Goal: Task Accomplishment & Management: Manage account settings

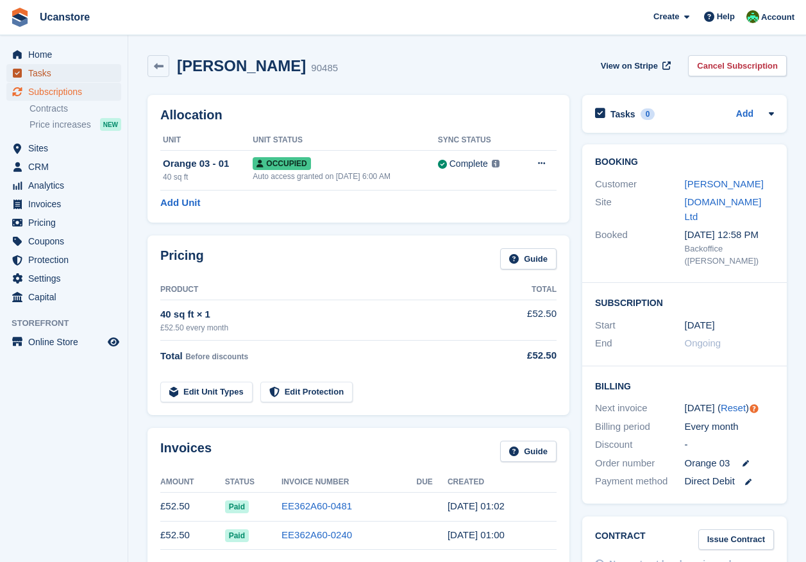
click at [38, 78] on span "Tasks" at bounding box center [66, 73] width 77 height 18
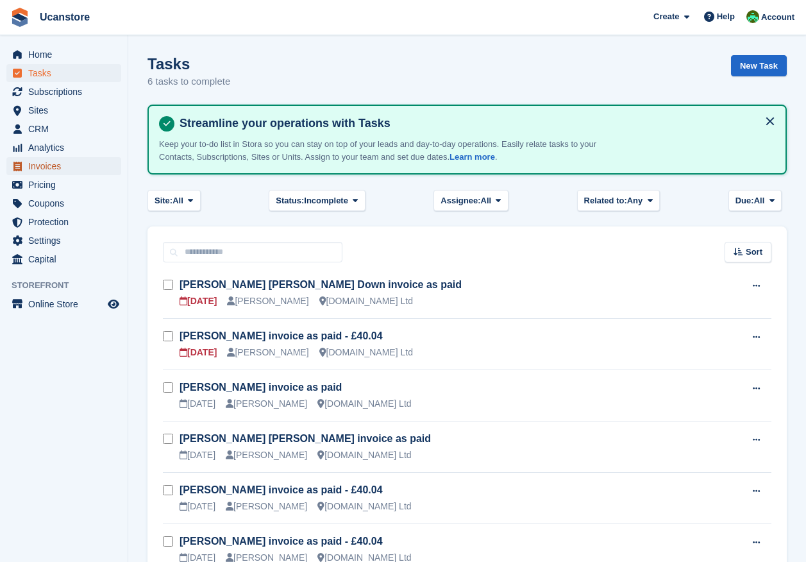
click at [45, 169] on span "Invoices" at bounding box center [66, 166] width 77 height 18
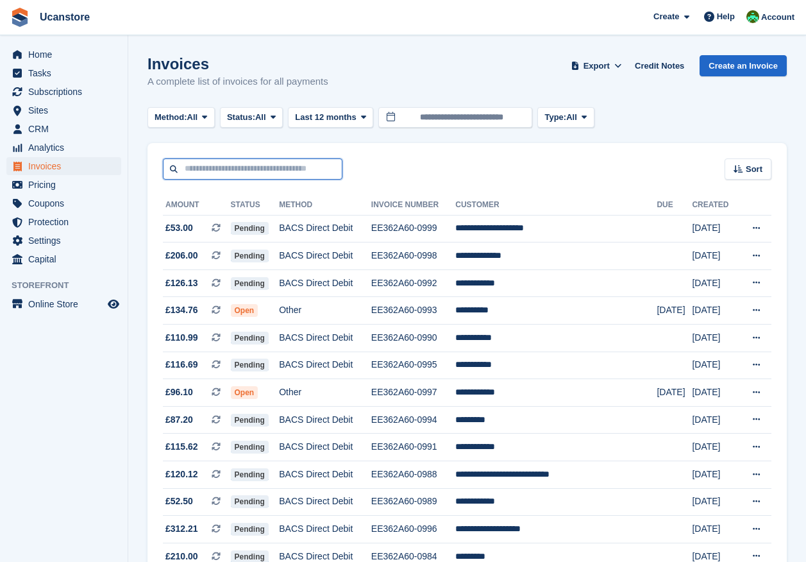
click at [250, 167] on input "text" at bounding box center [253, 168] width 180 height 21
type input "**********"
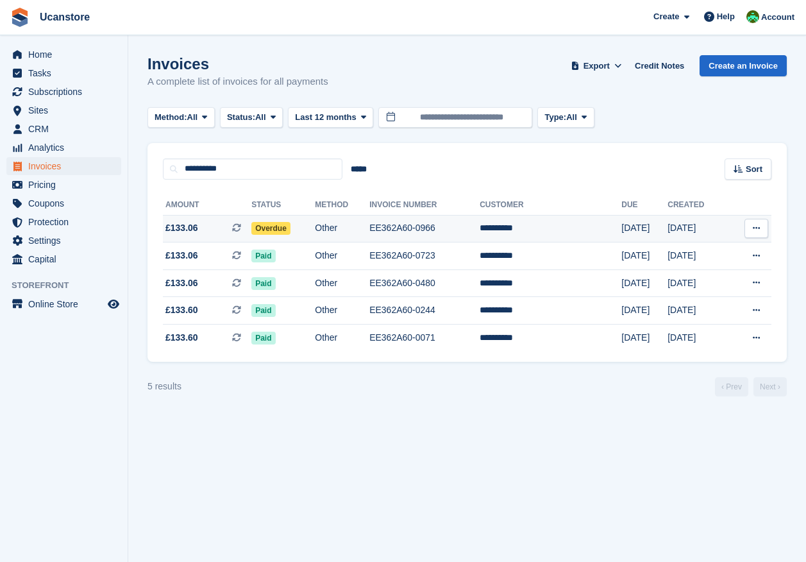
click at [283, 220] on td "Overdue" at bounding box center [282, 229] width 63 height 28
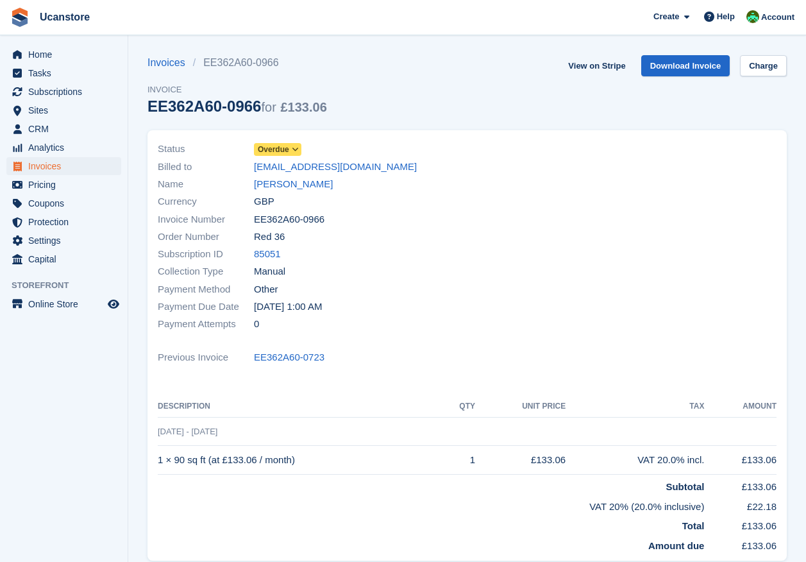
click at [273, 149] on span "Overdue" at bounding box center [273, 150] width 31 height 12
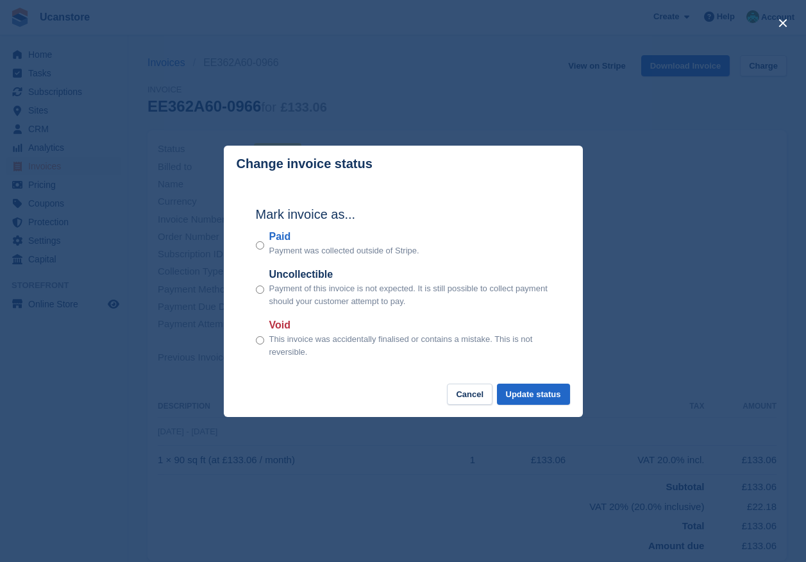
click at [255, 246] on div "Mark invoice as... Paid Payment was collected outside of Stripe. Uncollectible …" at bounding box center [403, 283] width 321 height 202
click at [264, 245] on div "Paid Payment was collected outside of Stripe." at bounding box center [403, 243] width 295 height 28
click at [553, 401] on button "Update status" at bounding box center [533, 394] width 73 height 21
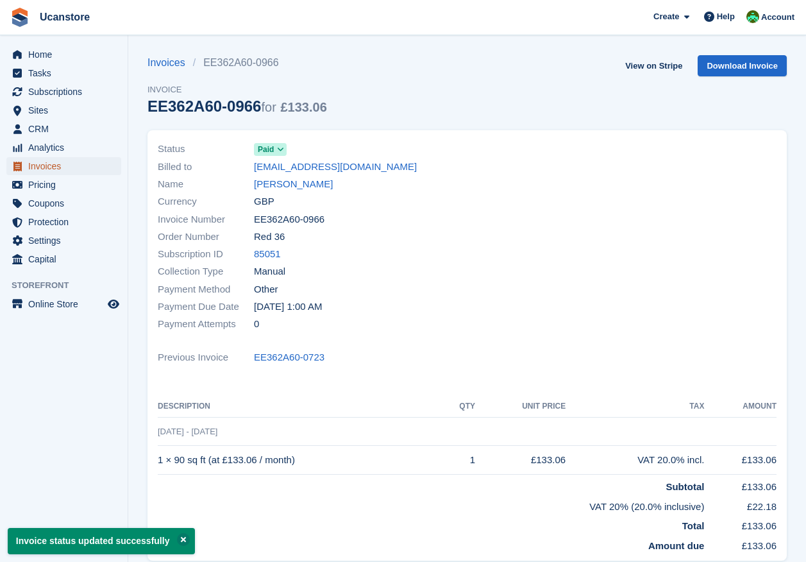
click at [47, 168] on span "Invoices" at bounding box center [66, 166] width 77 height 18
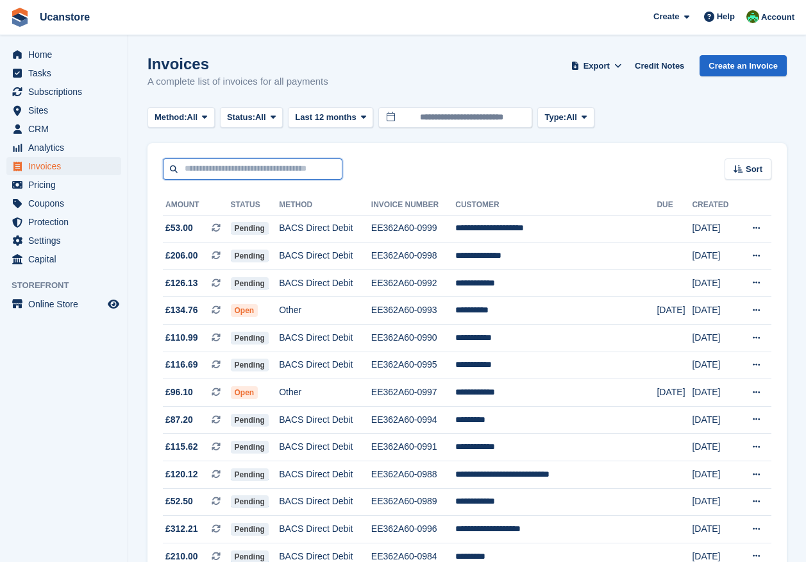
click at [253, 168] on input "text" at bounding box center [253, 168] width 180 height 21
type input "*******"
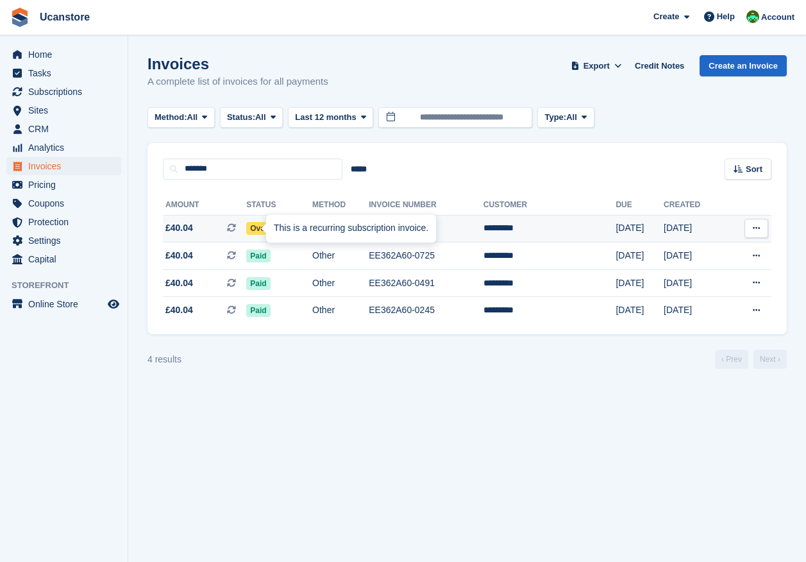
click at [314, 219] on div "This is a recurring subscription invoice." at bounding box center [351, 228] width 170 height 28
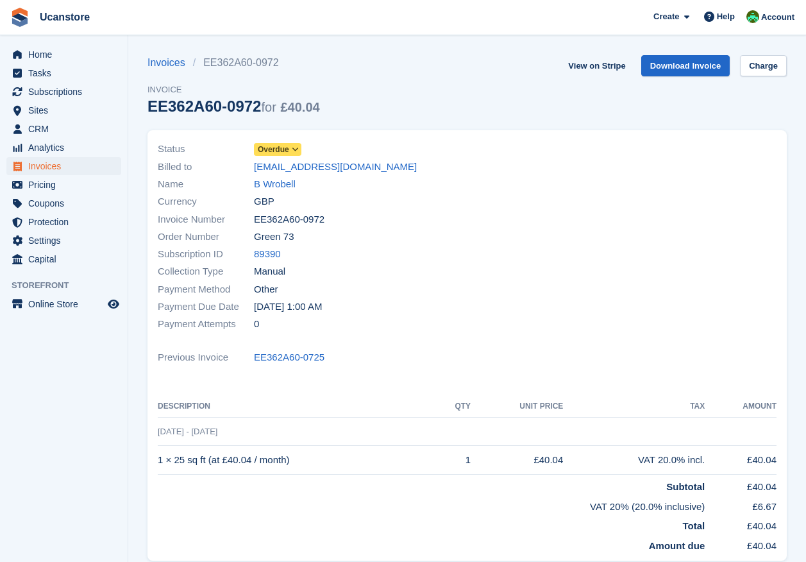
click at [271, 149] on span "Overdue" at bounding box center [273, 150] width 31 height 12
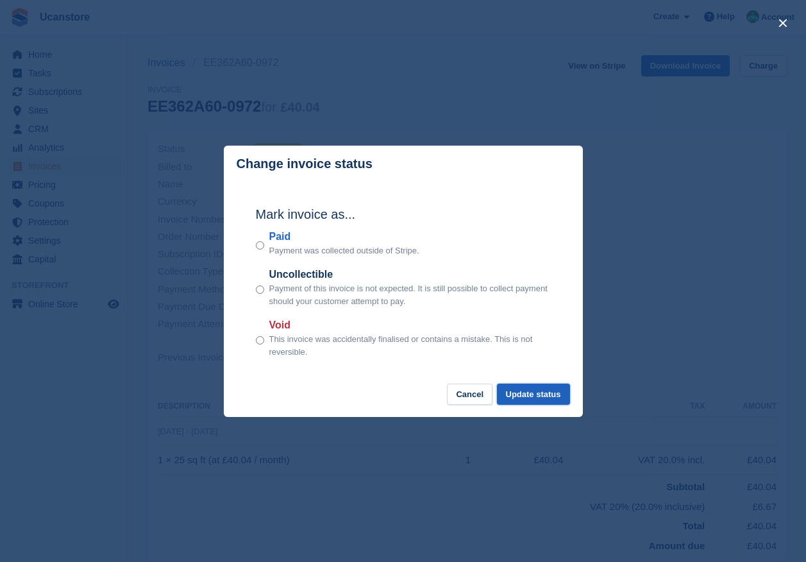
click at [552, 397] on button "Update status" at bounding box center [533, 394] width 73 height 21
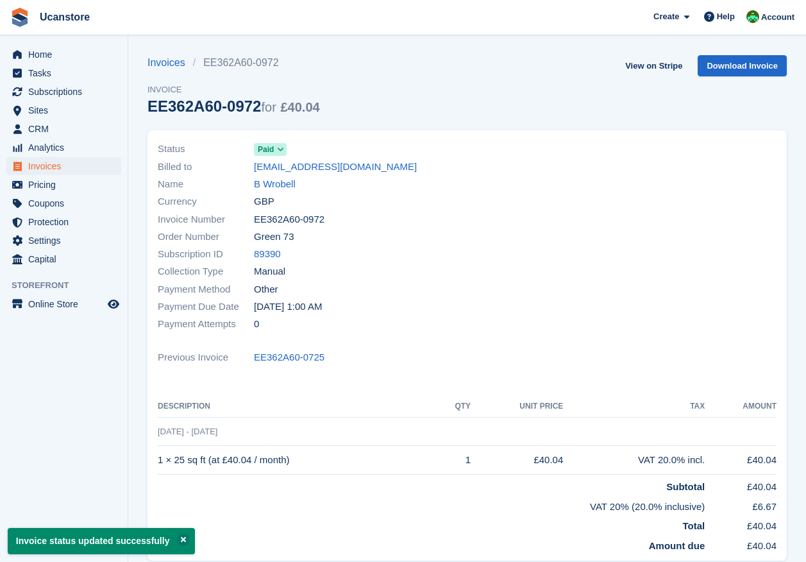
click at [39, 74] on span "Tasks" at bounding box center [66, 73] width 77 height 18
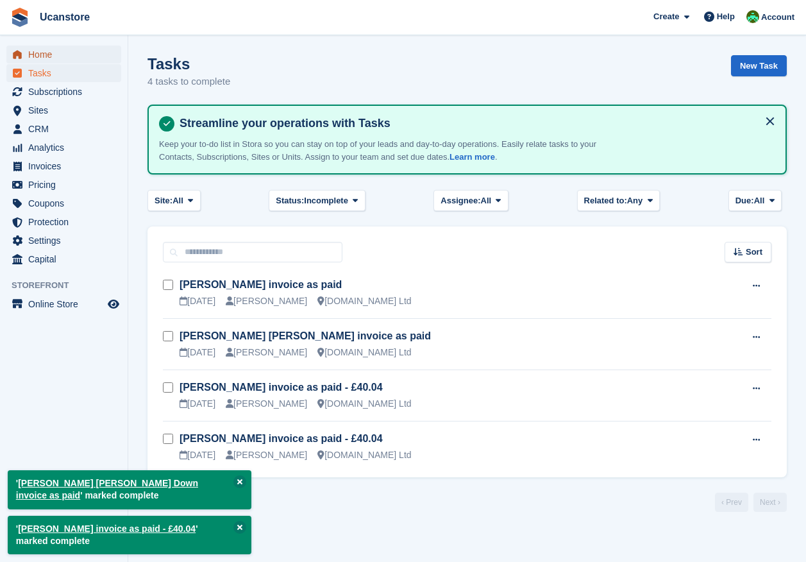
click at [46, 57] on span "Home" at bounding box center [66, 55] width 77 height 18
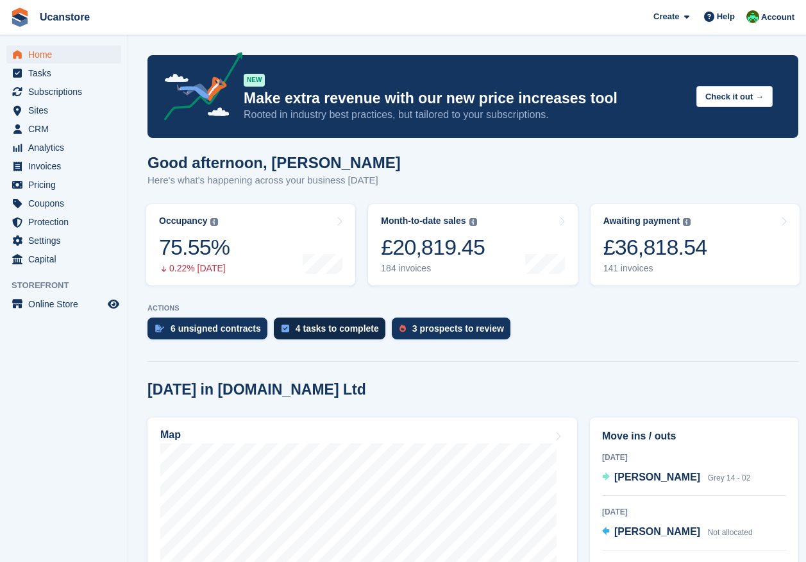
click at [324, 334] on div "4 tasks to complete" at bounding box center [337, 328] width 83 height 10
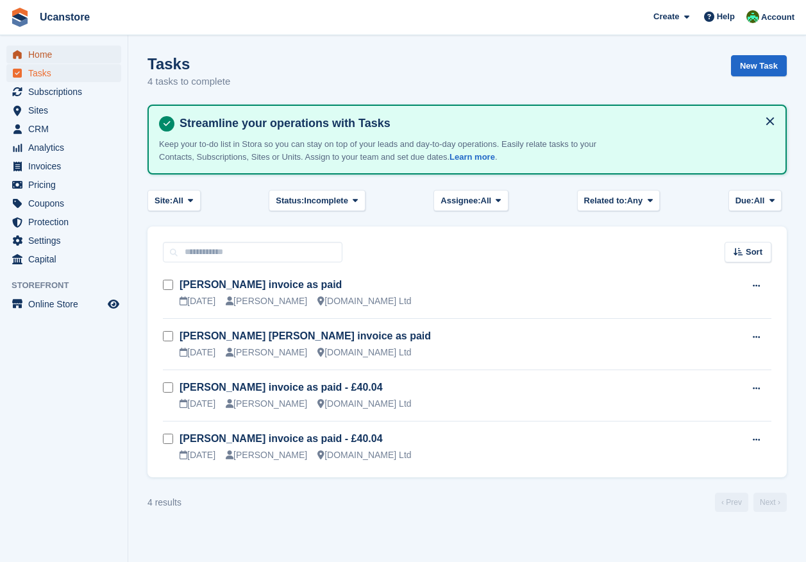
click at [37, 56] on span "Home" at bounding box center [66, 55] width 77 height 18
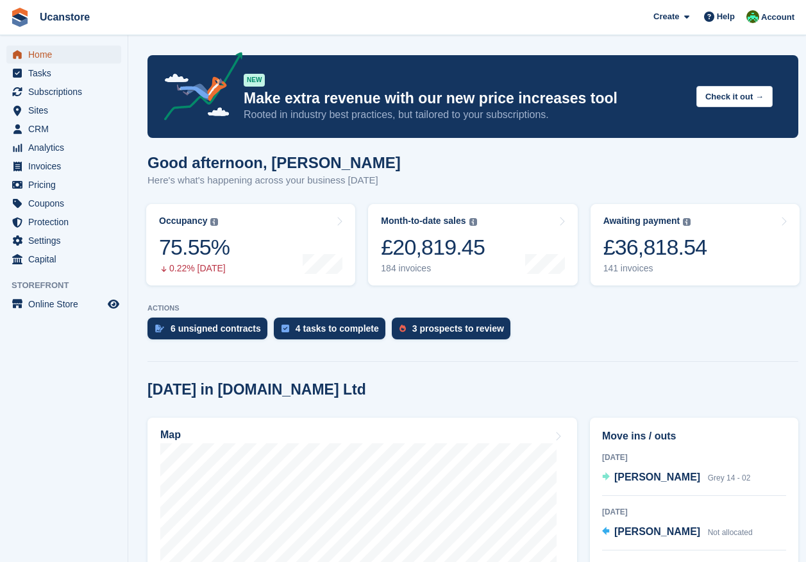
click at [50, 51] on span "Home" at bounding box center [66, 55] width 77 height 18
click at [38, 108] on span "Sites" at bounding box center [66, 110] width 77 height 18
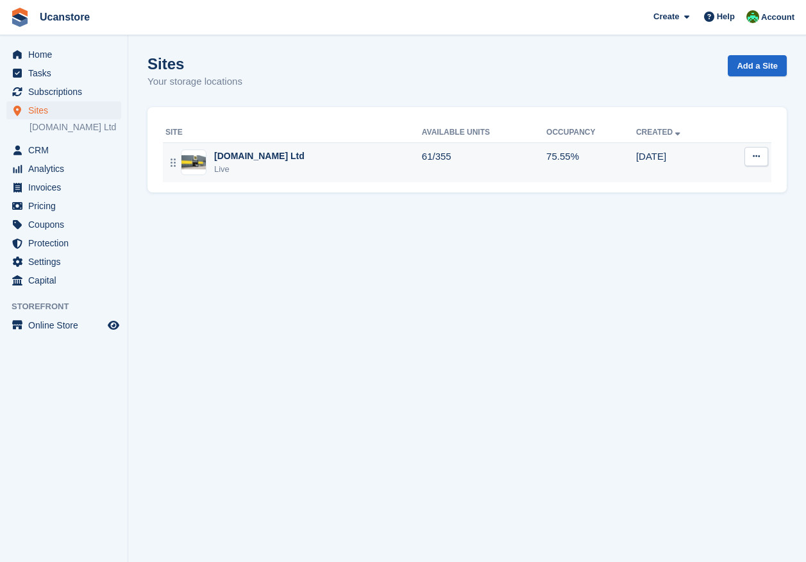
click at [221, 180] on td "Ucanstore.com Ltd Live" at bounding box center [292, 162] width 259 height 40
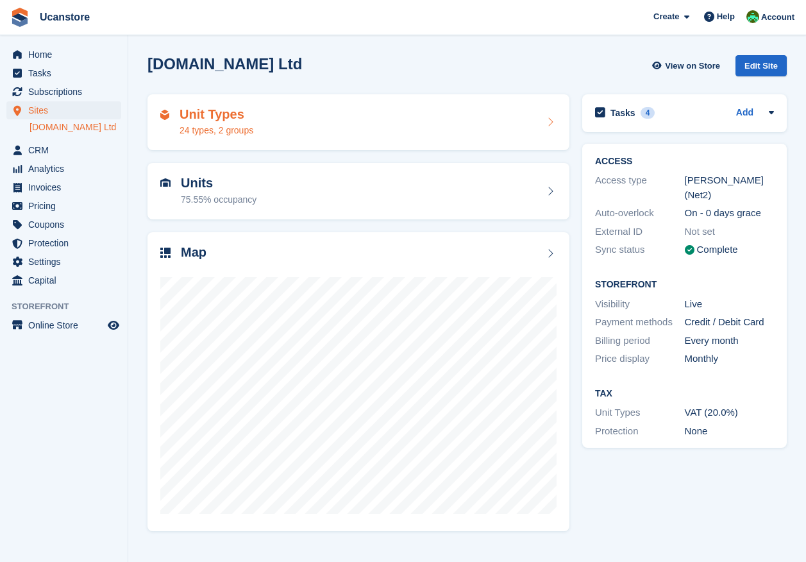
click at [247, 122] on div "Unit Types 24 types, 2 groups" at bounding box center [217, 122] width 74 height 31
